Goal: Information Seeking & Learning: Check status

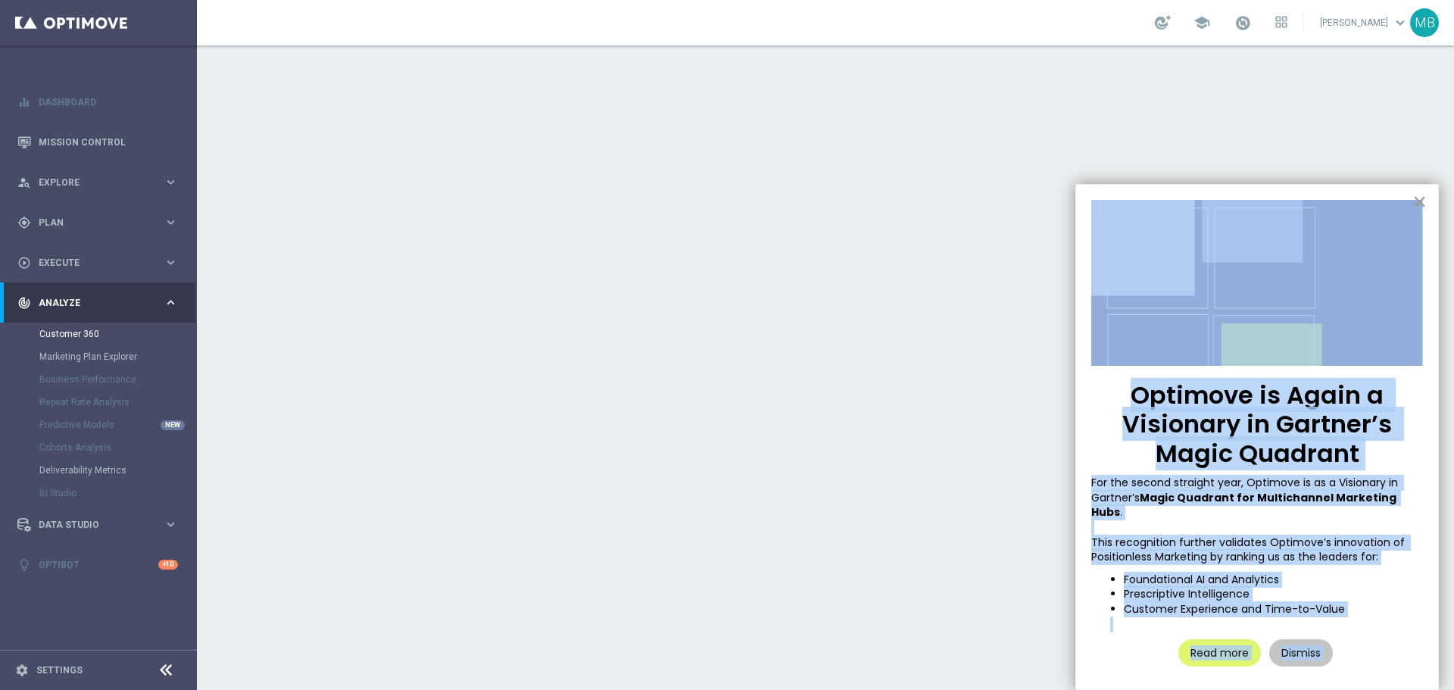
drag, startPoint x: 1410, startPoint y: 198, endPoint x: 1418, endPoint y: 197, distance: 8.4
click at [1416, 197] on div "Optimove is Again a Visionary in Gartner’s Magic Quadrant For the second straig…" at bounding box center [1256, 437] width 363 height 506
click at [1418, 197] on button "×" at bounding box center [1419, 201] width 14 height 24
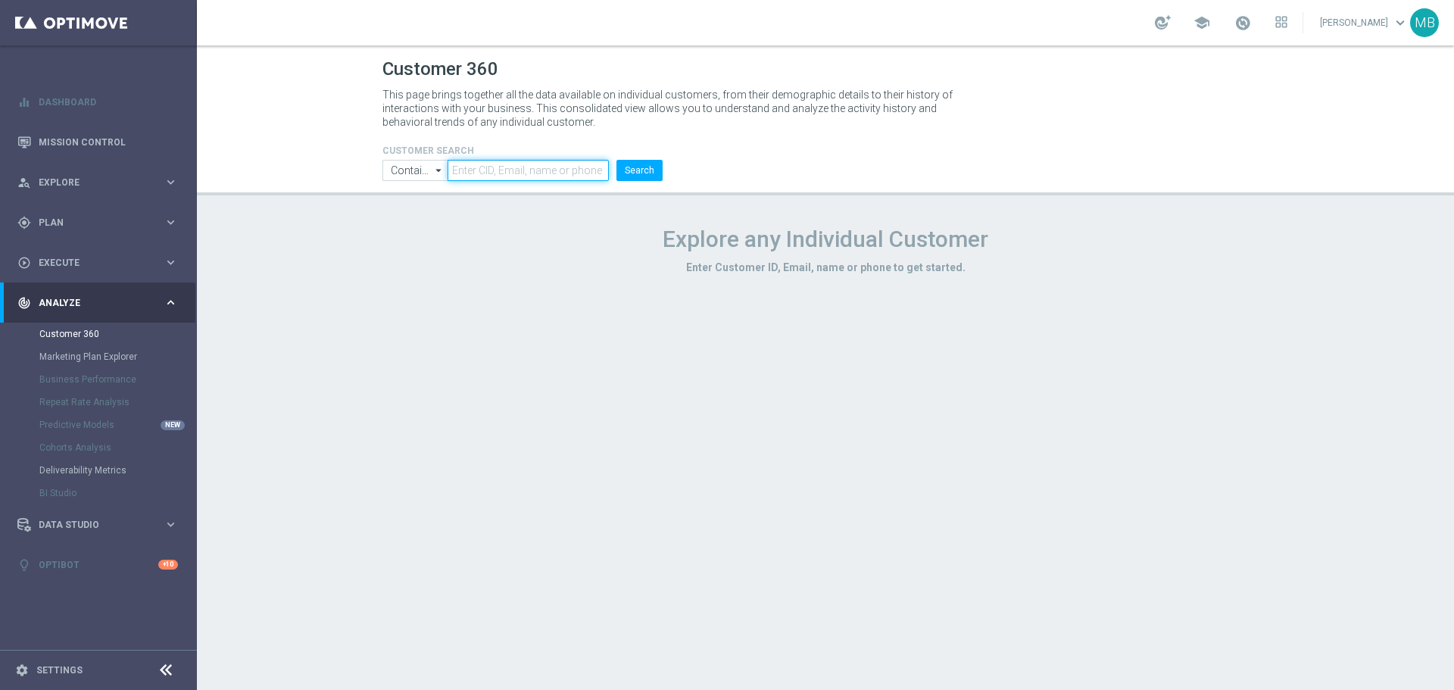
click at [500, 174] on input "text" at bounding box center [527, 170] width 161 height 21
paste input "812755"
click at [634, 166] on button "Search" at bounding box center [639, 170] width 46 height 21
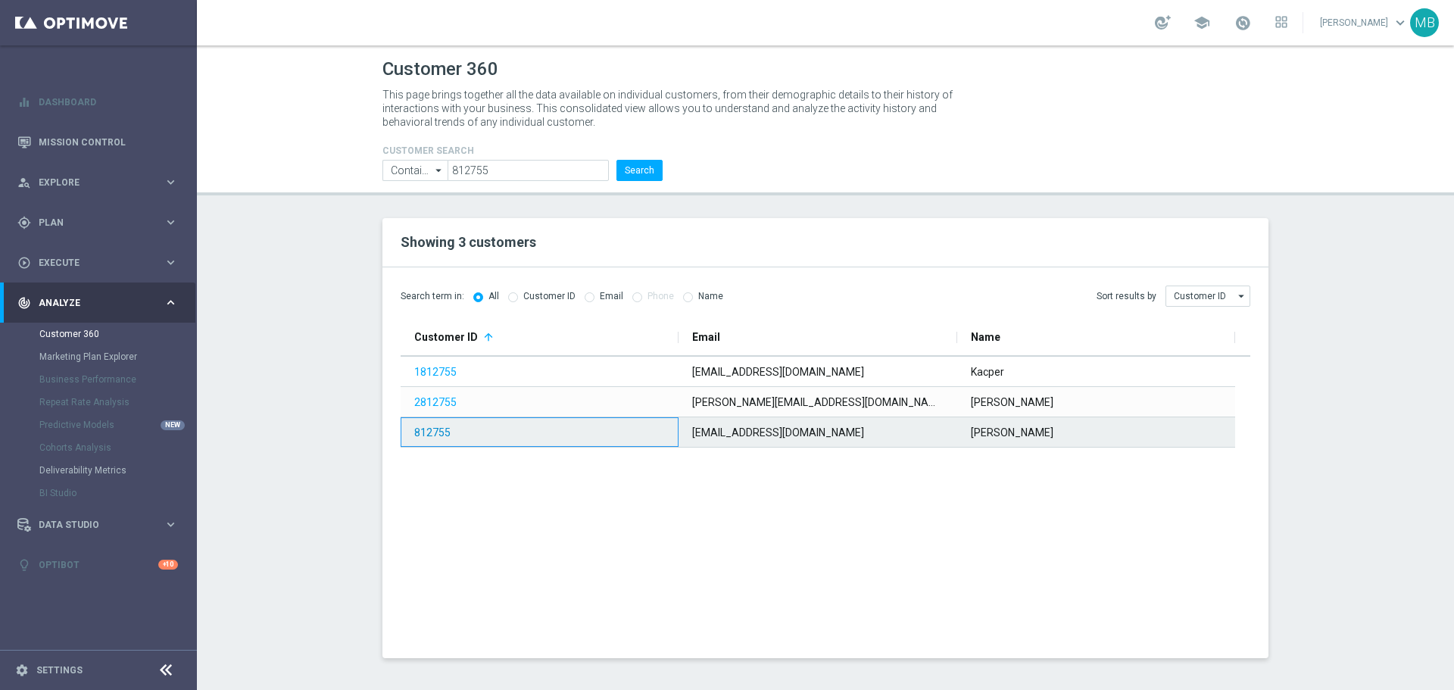
click at [444, 431] on link "812755" at bounding box center [432, 432] width 36 height 12
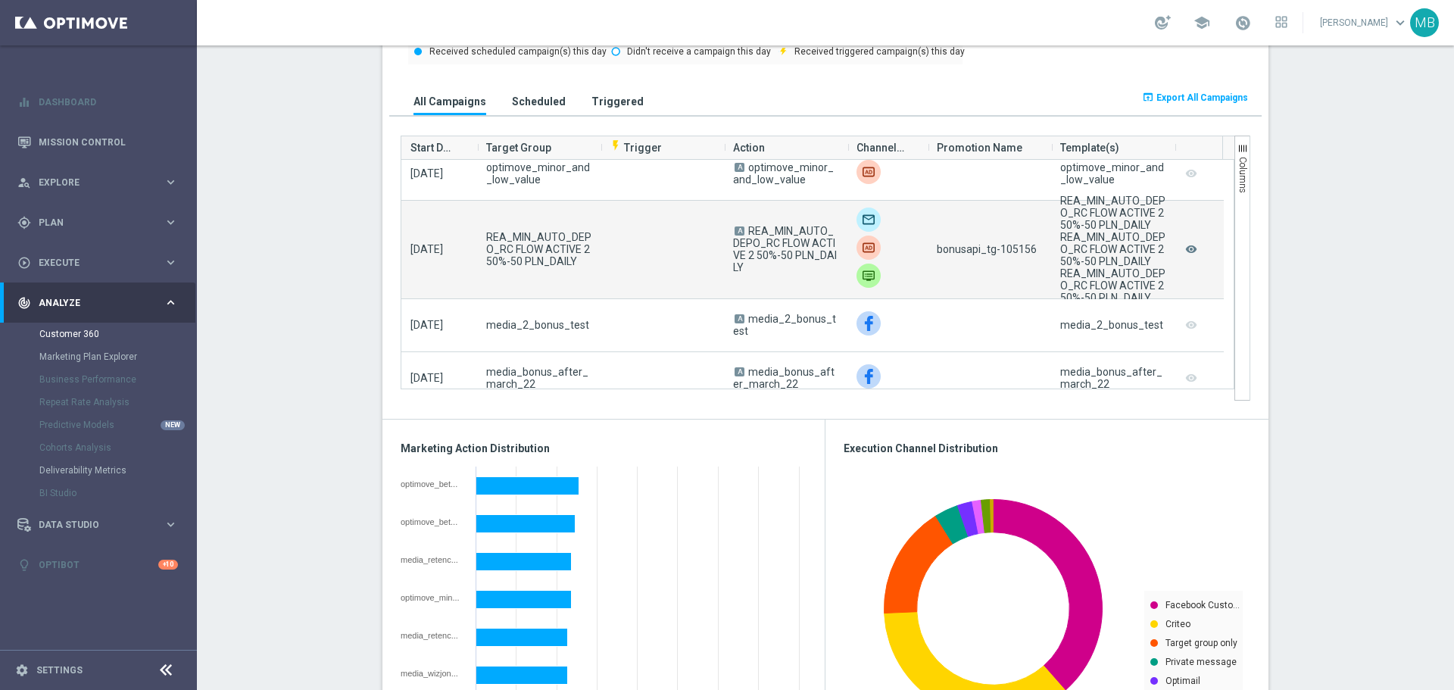
scroll to position [1665, 0]
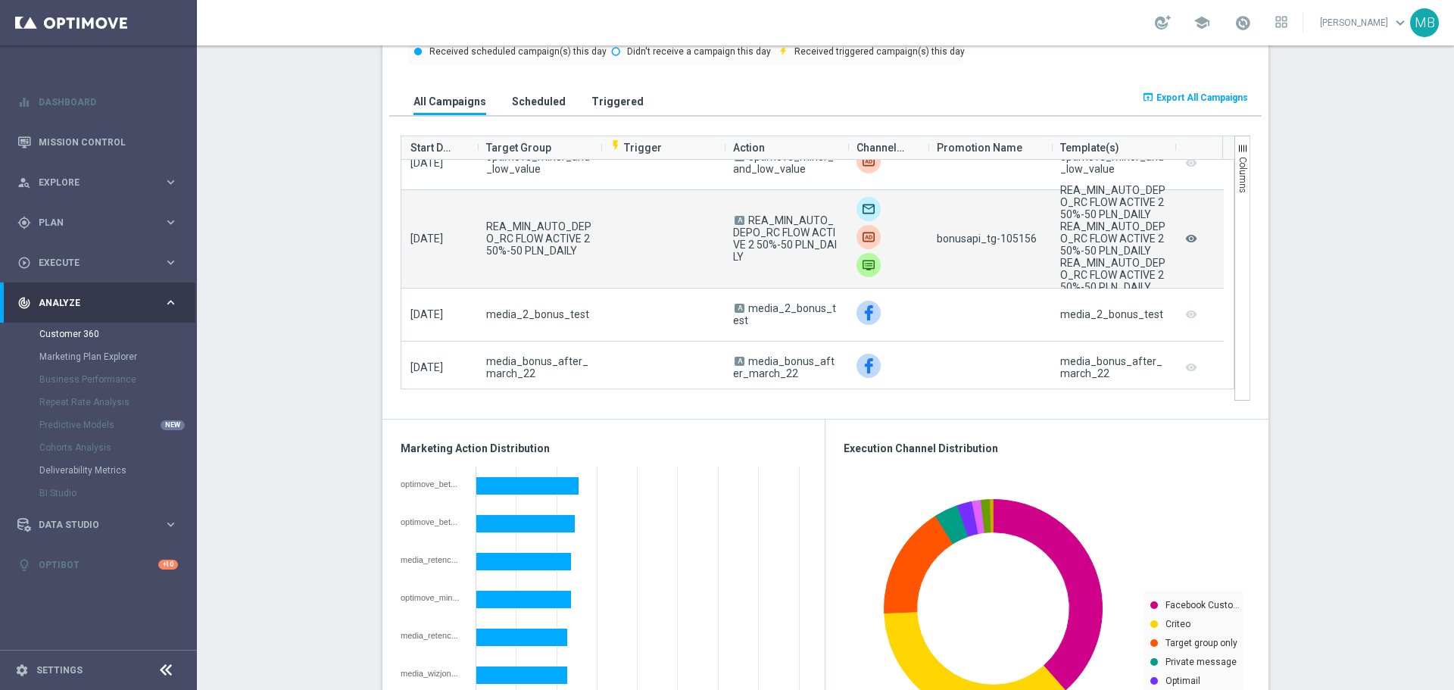
click at [1017, 238] on span "bonusapi_tg-105156" at bounding box center [986, 238] width 100 height 12
copy span "105156"
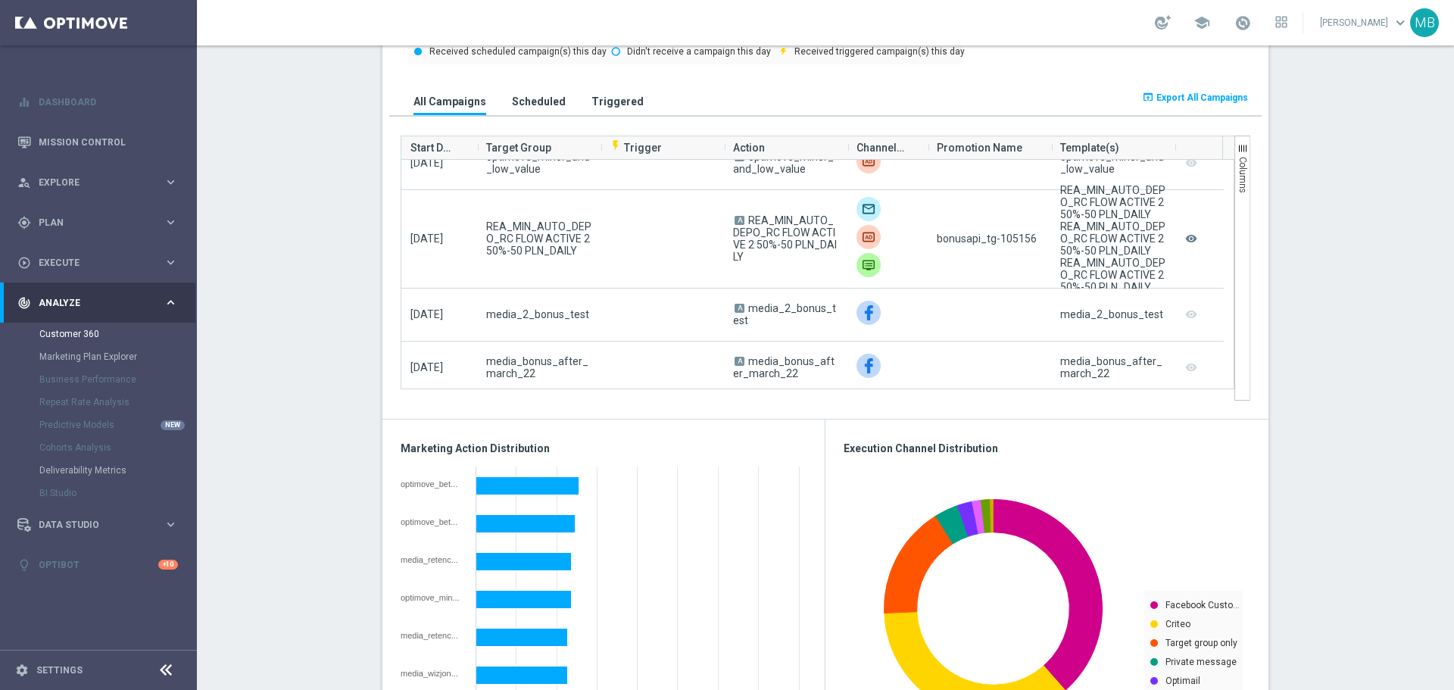
click at [280, 232] on section "STS_VALUESEGMENT: MIN more_vert CONSENT STATUS View Consent History FIRST DEPOS…" at bounding box center [825, 432] width 1257 height 2397
click at [344, 207] on section "STS_VALUESEGMENT: MIN more_vert CONSENT STATUS View Consent History FIRST DEPOS…" at bounding box center [825, 432] width 1257 height 2397
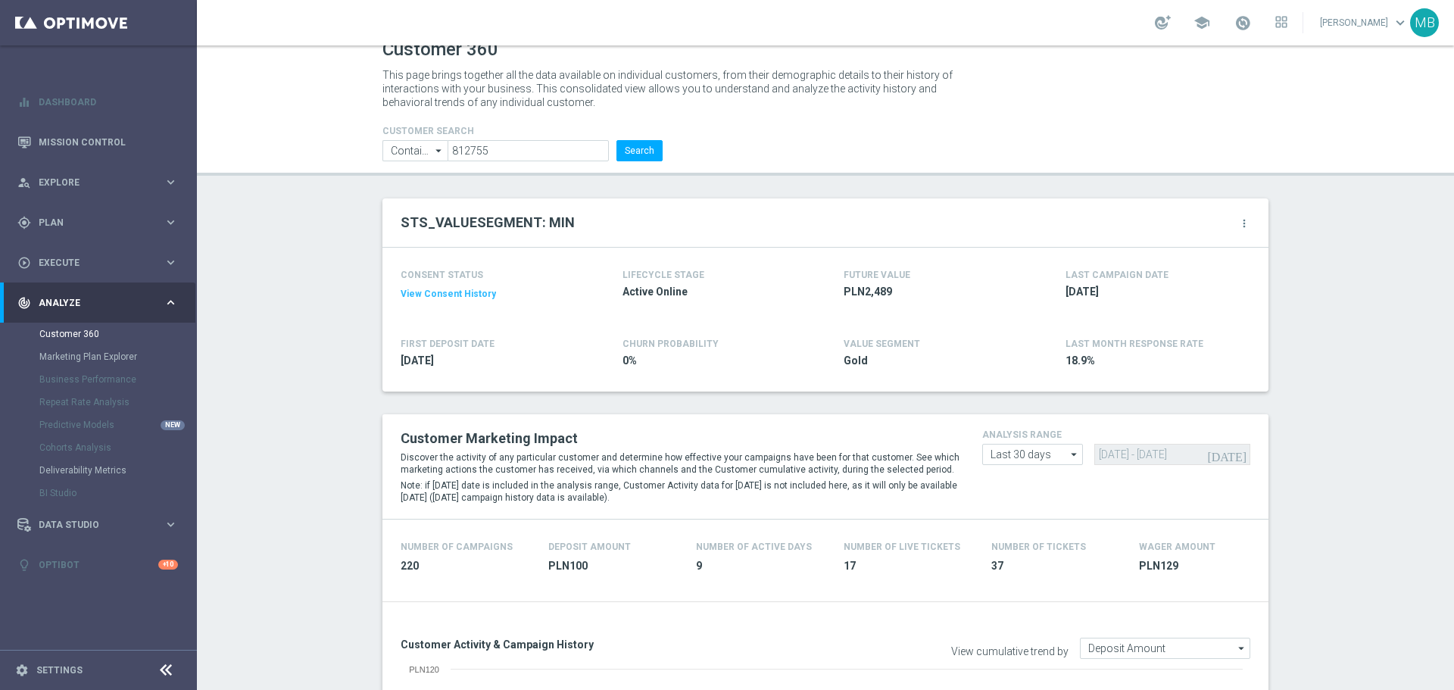
scroll to position [0, 0]
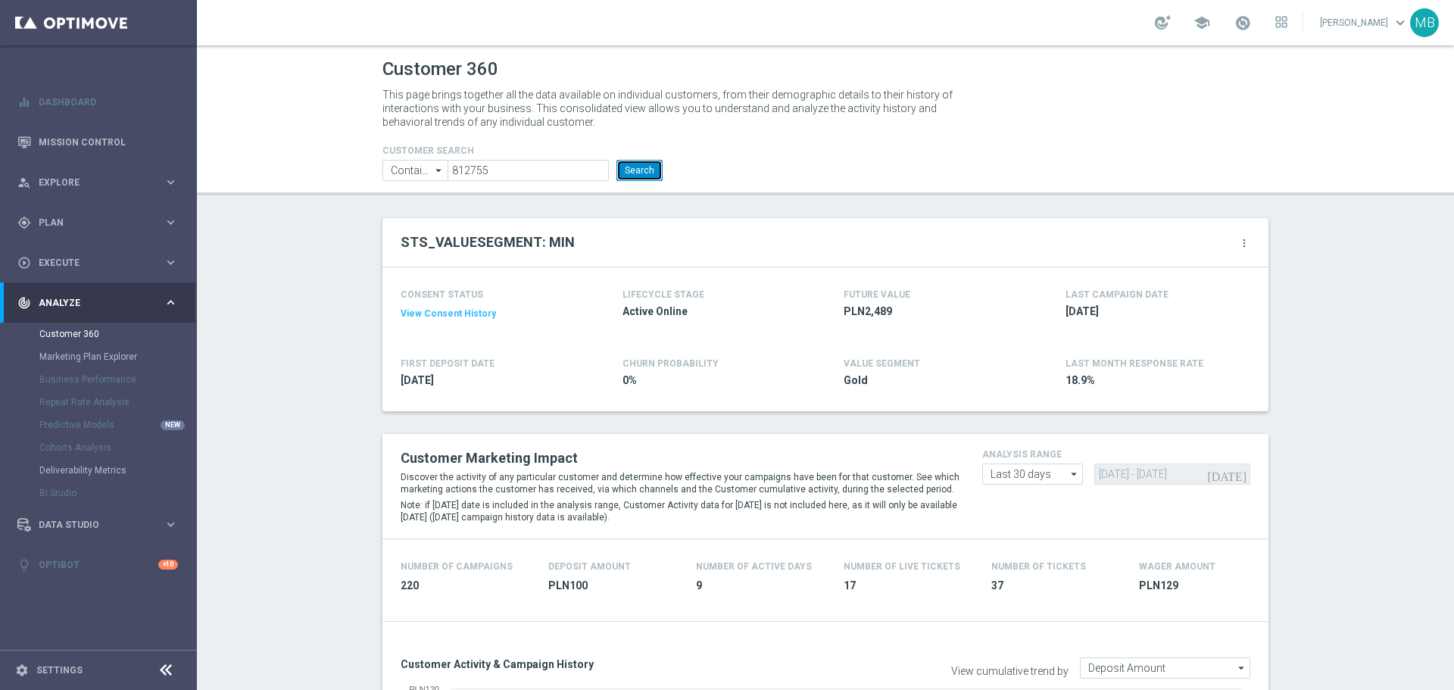
click at [632, 169] on button "Search" at bounding box center [639, 170] width 46 height 21
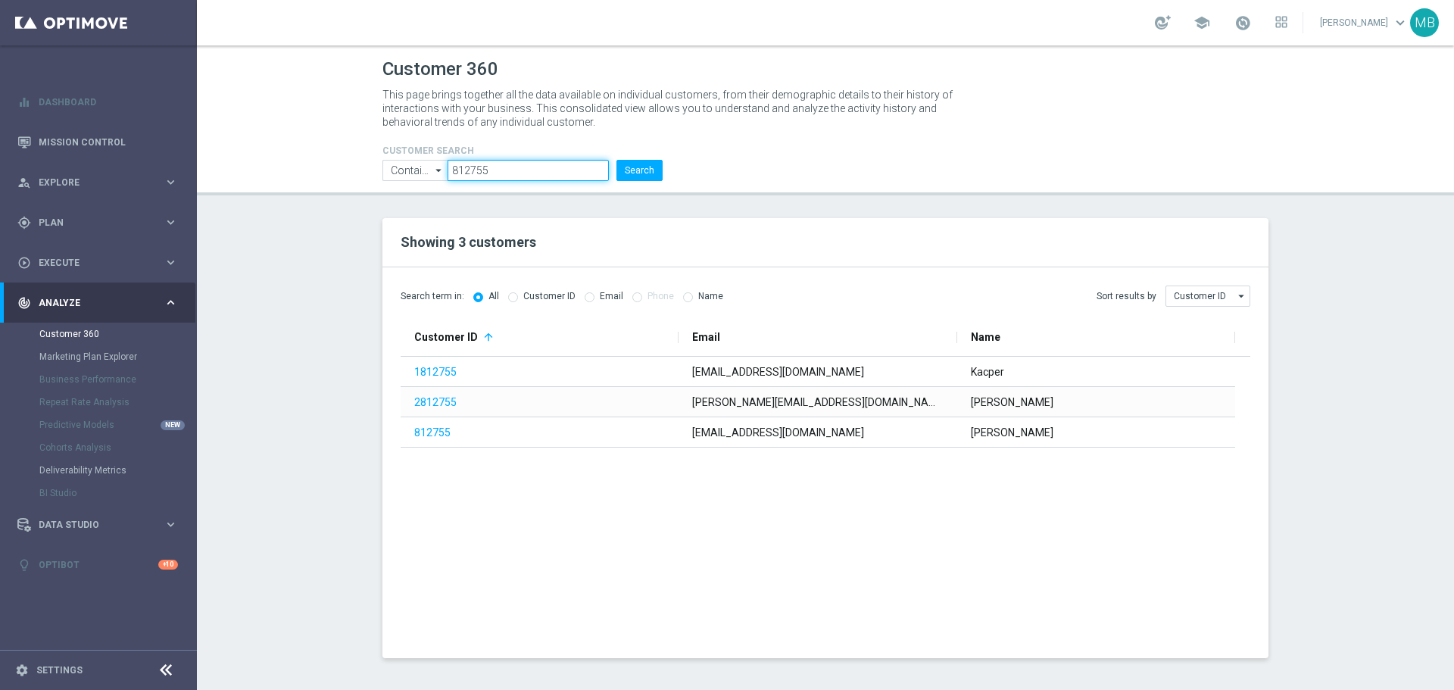
click at [501, 171] on input "812755" at bounding box center [527, 170] width 161 height 21
paste input "2390227"
type input "2390227"
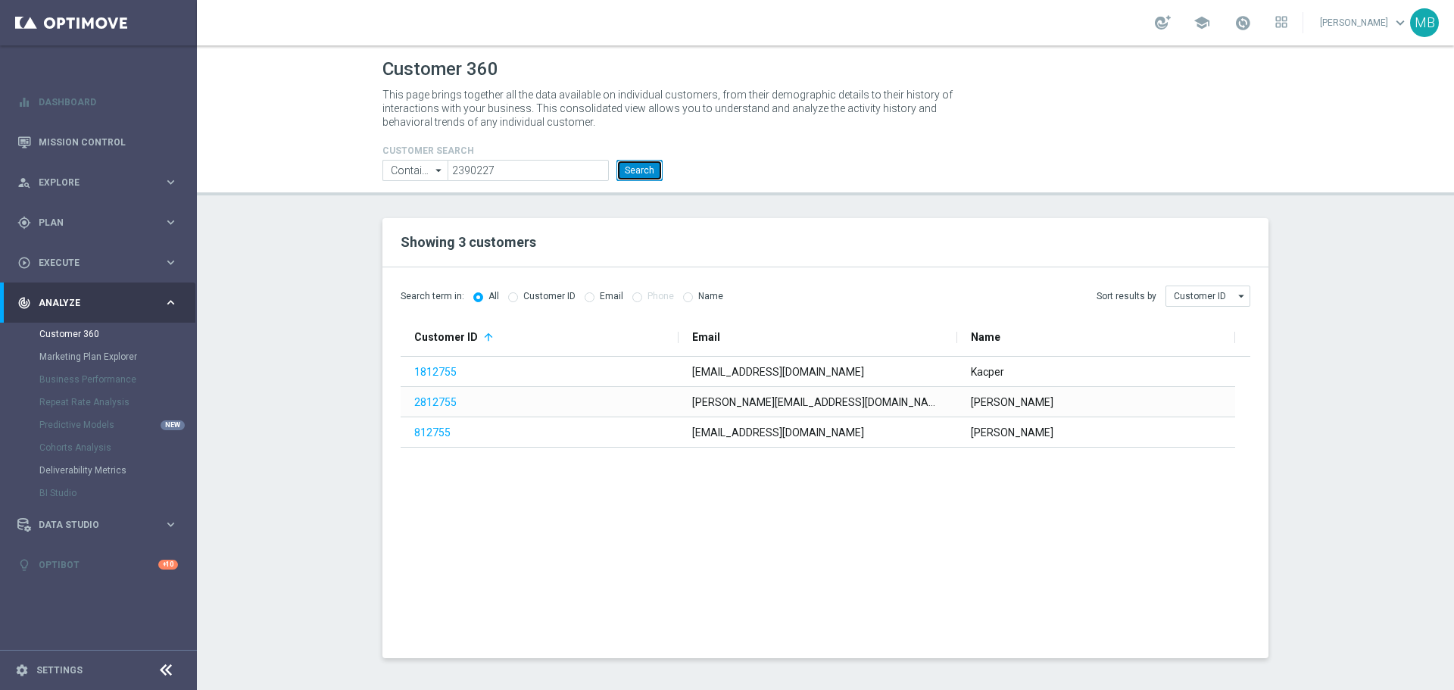
click at [657, 173] on button "Search" at bounding box center [639, 170] width 46 height 21
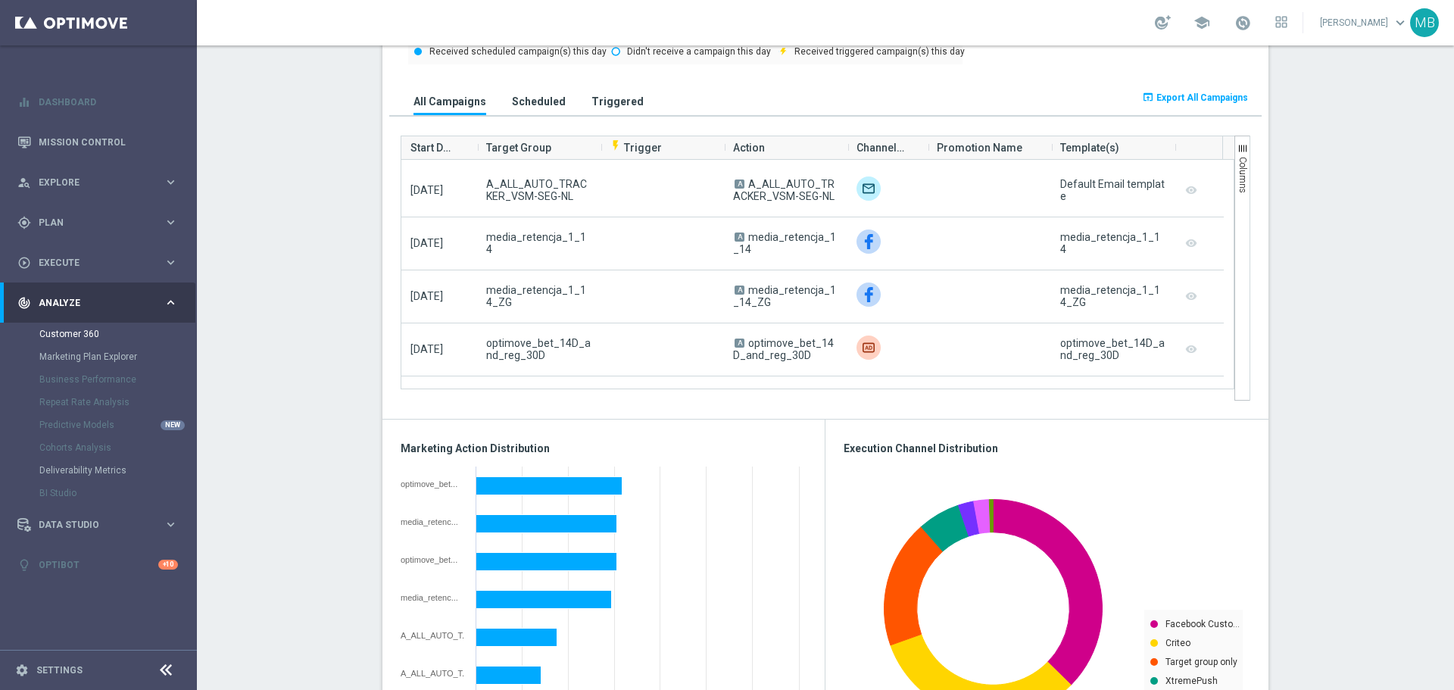
scroll to position [379, 0]
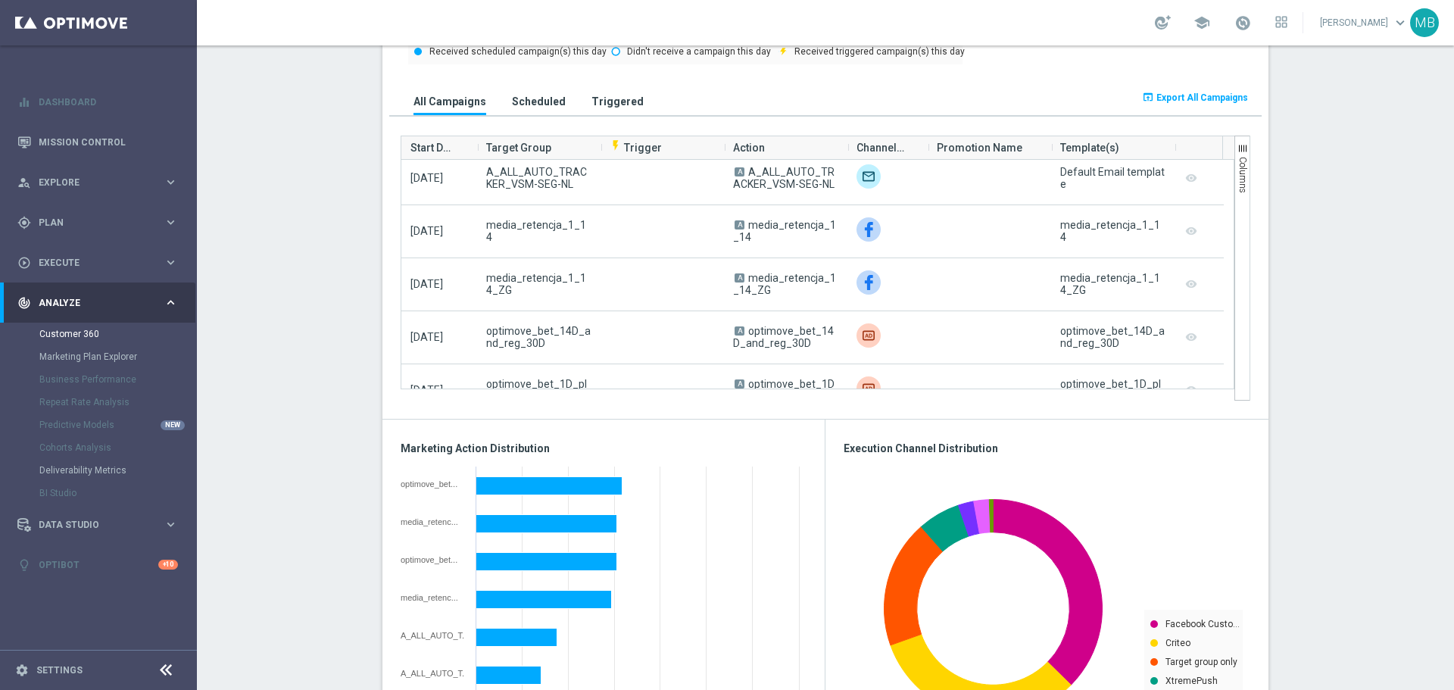
drag, startPoint x: 593, startPoint y: 101, endPoint x: 516, endPoint y: 101, distance: 76.5
click at [593, 101] on h3 "Triggered" at bounding box center [617, 102] width 52 height 14
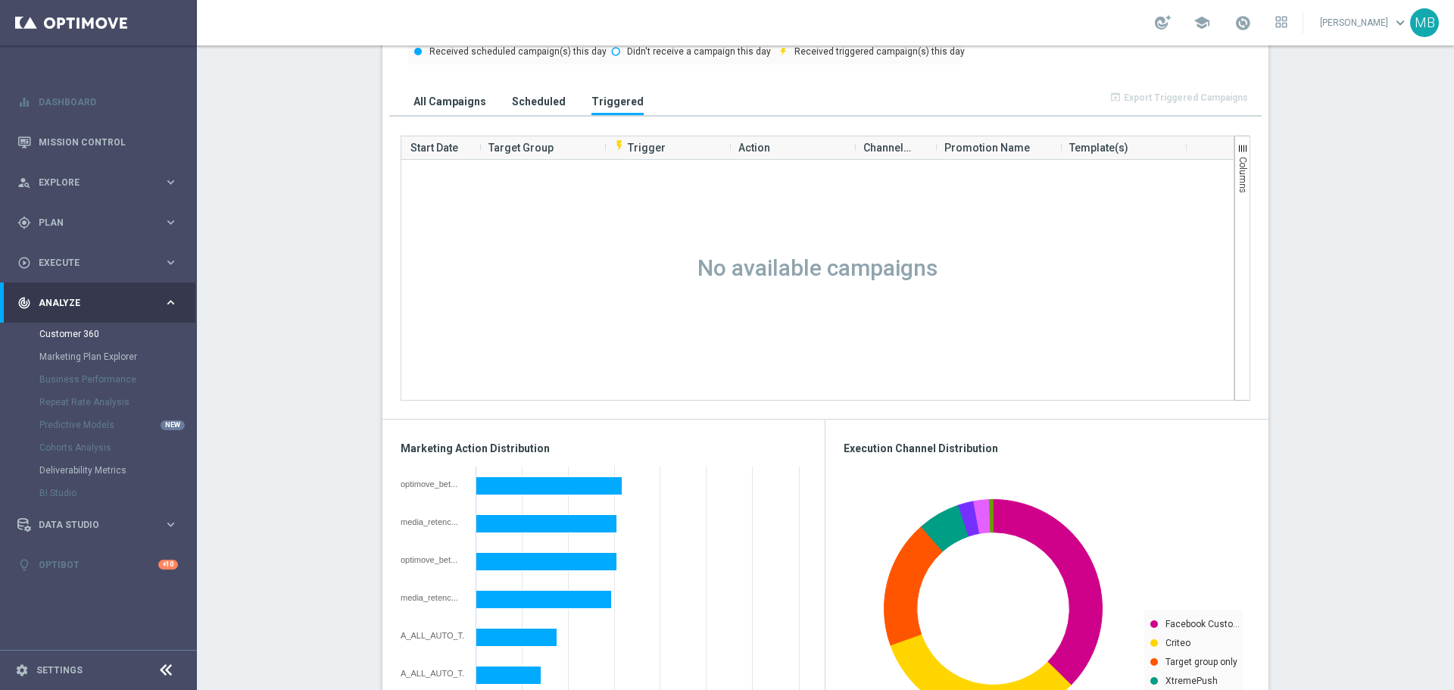
scroll to position [0, 0]
click at [453, 98] on h3 "All Campaigns" at bounding box center [449, 102] width 73 height 14
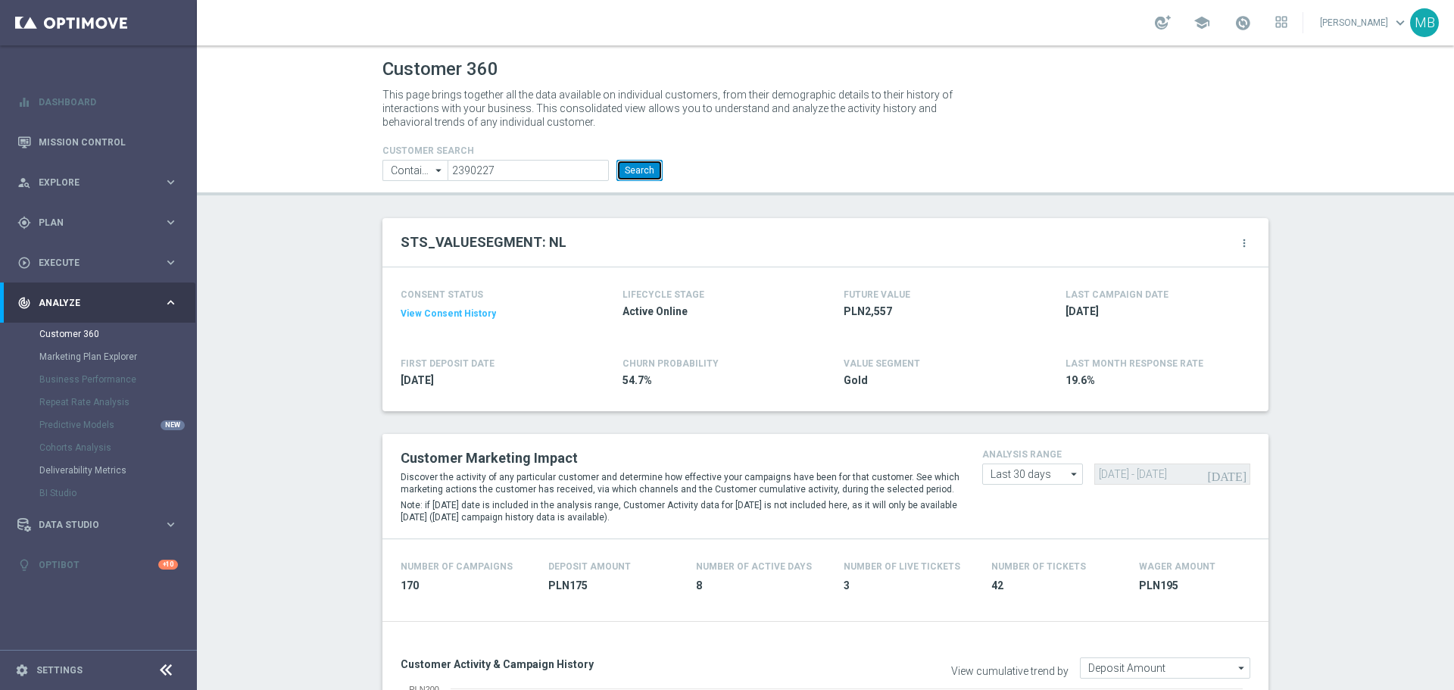
click at [654, 171] on button "Search" at bounding box center [639, 170] width 46 height 21
click at [634, 175] on button "Search" at bounding box center [639, 170] width 46 height 21
